Goal: Information Seeking & Learning: Learn about a topic

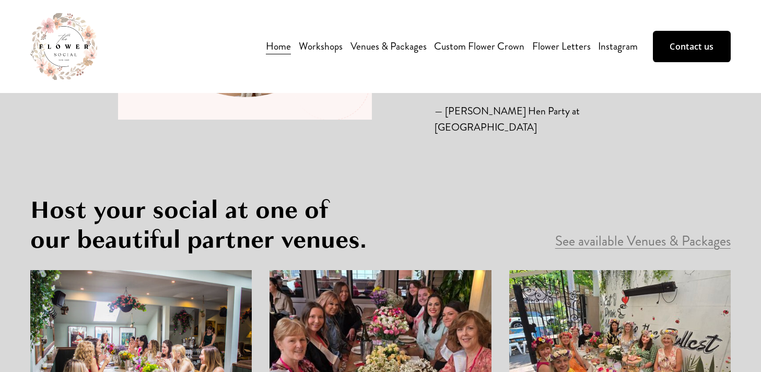
scroll to position [1607, 0]
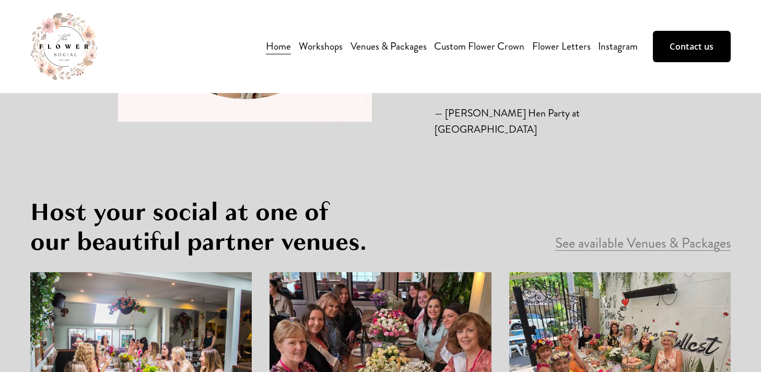
click at [0, 0] on span "All workshops" at bounding box center [0, 0] width 0 height 0
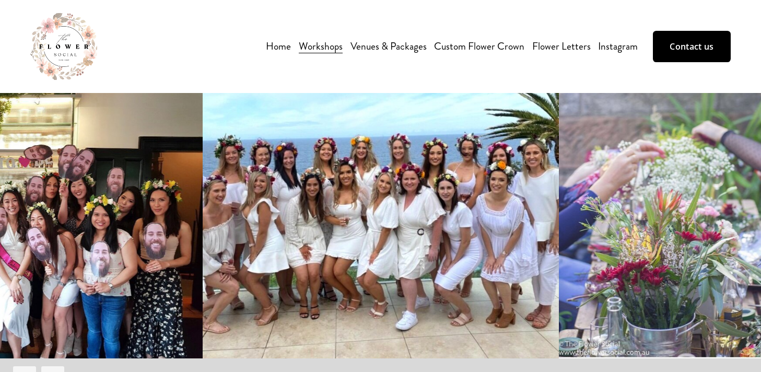
scroll to position [2, 0]
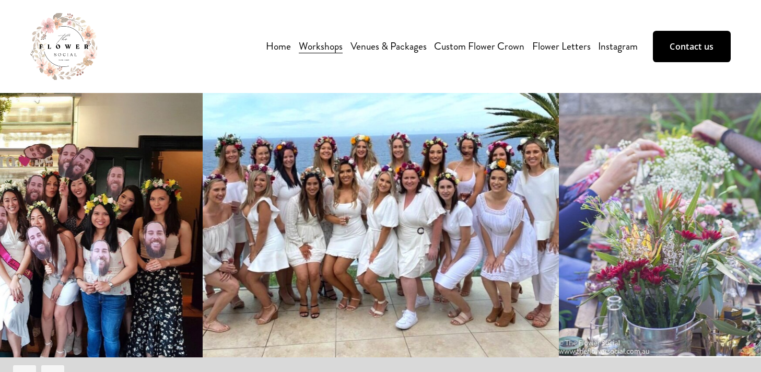
click at [0, 0] on span "Flower Arrangement Workshop" at bounding box center [0, 0] width 0 height 0
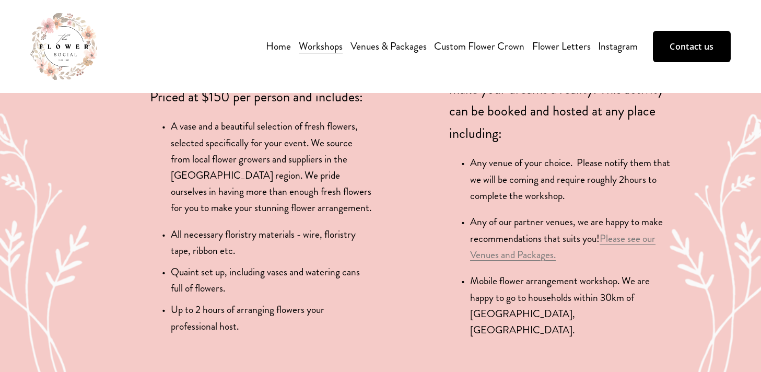
scroll to position [1005, 0]
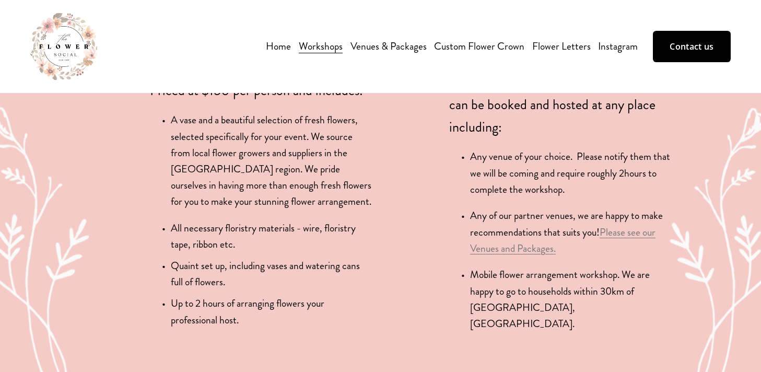
click at [609, 225] on link "Please see our Venues and Packages." at bounding box center [562, 240] width 185 height 30
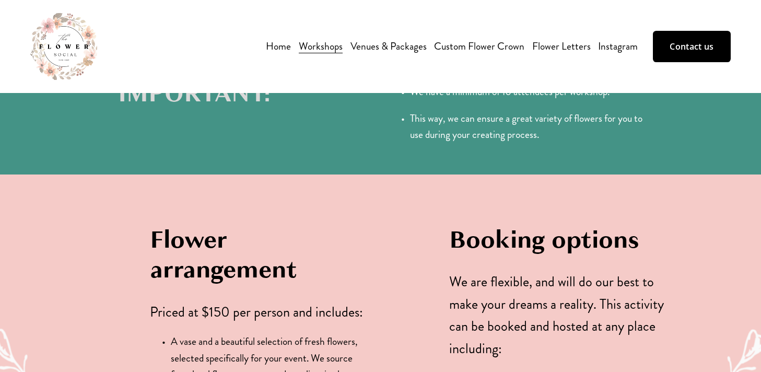
scroll to position [779, 0]
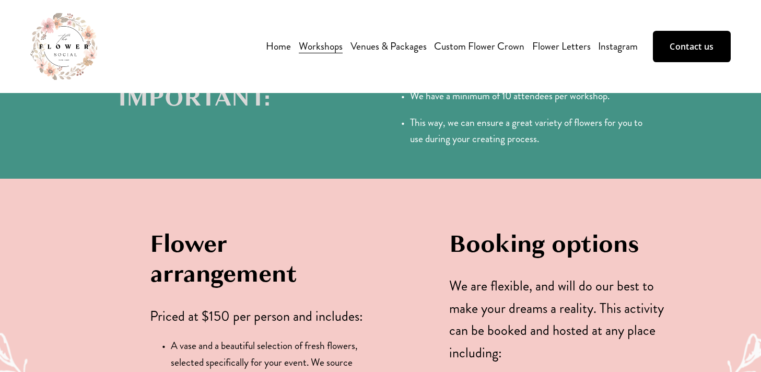
click at [403, 47] on link "Venues & Packages" at bounding box center [388, 46] width 76 height 18
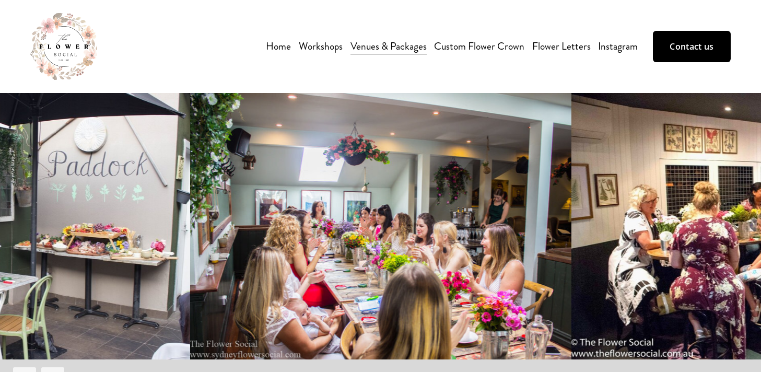
click at [283, 46] on link "Home" at bounding box center [278, 46] width 25 height 18
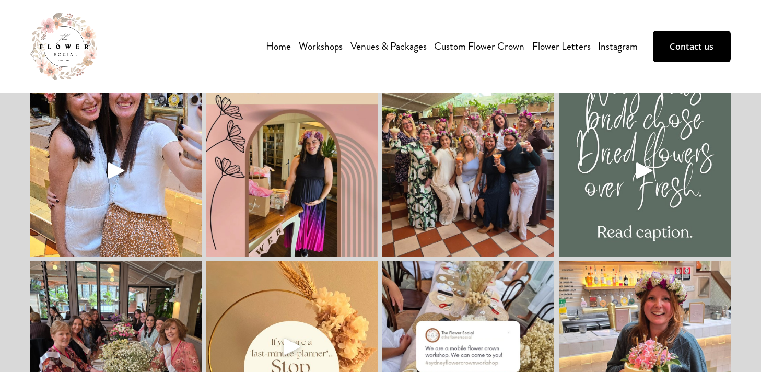
scroll to position [2637, 0]
